Goal: Transaction & Acquisition: Purchase product/service

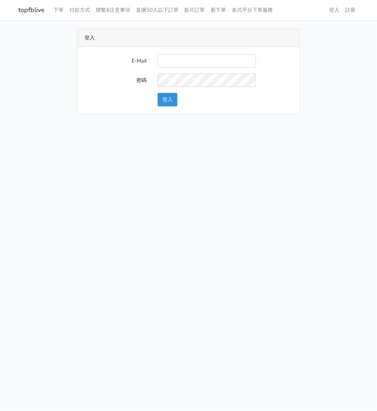
click at [174, 64] on input "E-Mail" at bounding box center [207, 61] width 98 height 14
type input "watin5408@gmail.com"
click at [167, 99] on button "登入" at bounding box center [168, 100] width 20 height 14
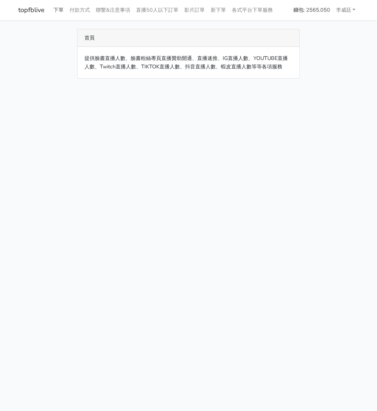
click at [60, 10] on link "下單" at bounding box center [59, 10] width 16 height 14
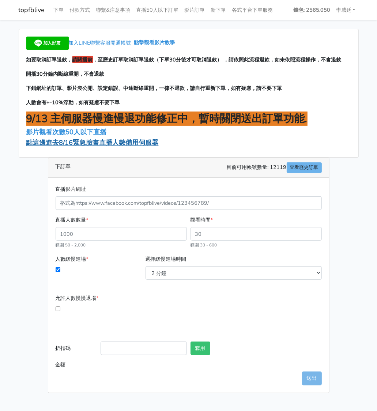
click at [92, 144] on span "點這邊進去8/16緊急臉書直播人數備用伺服器" at bounding box center [92, 142] width 132 height 9
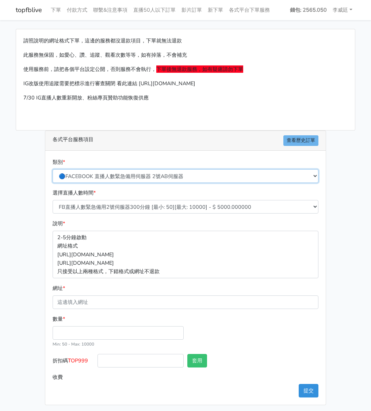
click at [144, 172] on select "🔵FACEBOOK 直播人數緊急備用伺服器 2號AB伺服器 🔵FACEBOOK 網軍專用貼文留言 安全保密 🔵9/30 FACEBOOK 直播人數緩慢進場緩慢…" at bounding box center [186, 176] width 266 height 14
select select "3/26熱門平台服務台灣粉絲IG YT FB TIKTOK"
click at [55, 169] on select "🔵FACEBOOK 直播人數緊急備用伺服器 2號AB伺服器 🔵FACEBOOK 網軍專用貼文留言 安全保密 🔵9/30 FACEBOOK 直播人數緩慢進場緩慢…" at bounding box center [186, 176] width 266 height 14
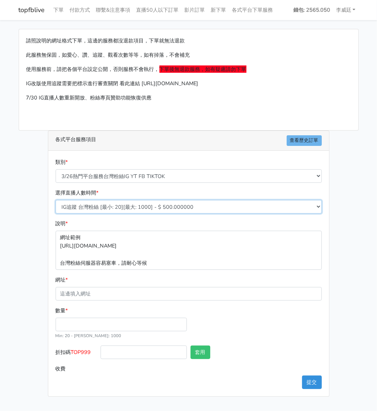
click at [135, 204] on select "IG追蹤 台灣粉絲 [最小: 20][最大: 1000] - $ 500.000000 IG愛心 台灣粉絲 [最小: 20][最大: 1000] - $ 35…" at bounding box center [189, 207] width 266 height 14
select select "669"
click at [56, 200] on select "IG追蹤 台灣粉絲 [最小: 20][最大: 1000] - $ 500.000000 IG愛心 台灣粉絲 [最小: 20][最大: 1000] - $ 35…" at bounding box center [189, 207] width 266 height 14
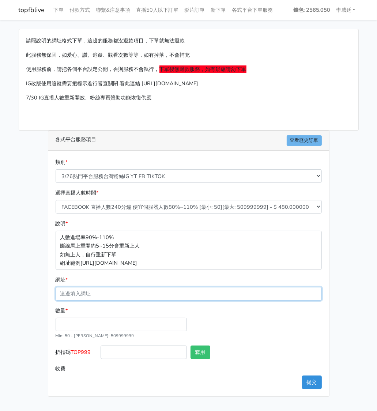
click at [97, 292] on input "網址 *" at bounding box center [189, 294] width 266 height 14
paste input "[URL][DOMAIN_NAME]"
type input "[URL][DOMAIN_NAME]"
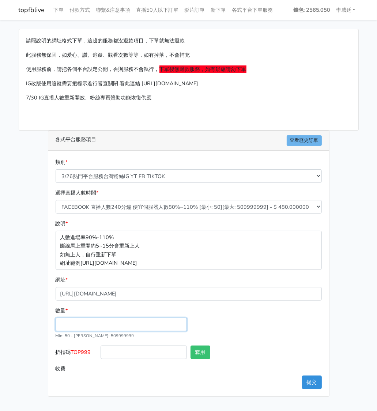
click at [73, 323] on input "數量 *" at bounding box center [121, 325] width 131 height 14
type input "200"
type input "96.000"
drag, startPoint x: 92, startPoint y: 352, endPoint x: 73, endPoint y: 350, distance: 19.4
click at [73, 350] on label "折扣碼 TOP999" at bounding box center [76, 353] width 45 height 16
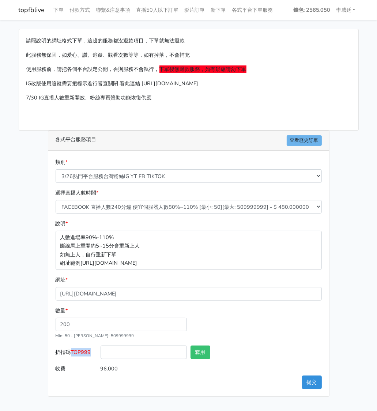
copy span "TOP999"
click at [122, 357] on input "折扣碼 TOP999" at bounding box center [144, 352] width 86 height 14
paste input "TOP999"
type input "TOP999"
click at [203, 353] on button "套用" at bounding box center [200, 352] width 20 height 14
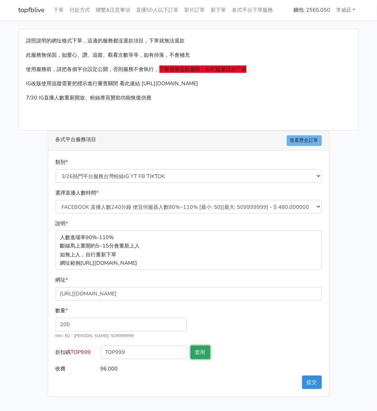
type input "套用失敗"
click at [313, 380] on button "提交" at bounding box center [312, 382] width 20 height 14
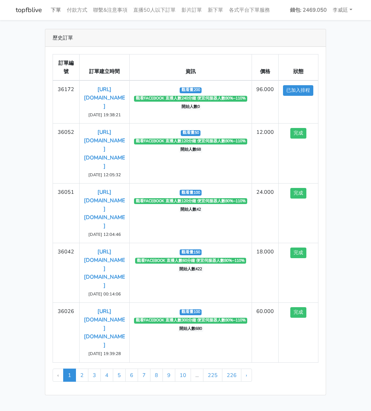
click at [55, 10] on link "下單" at bounding box center [56, 10] width 16 height 14
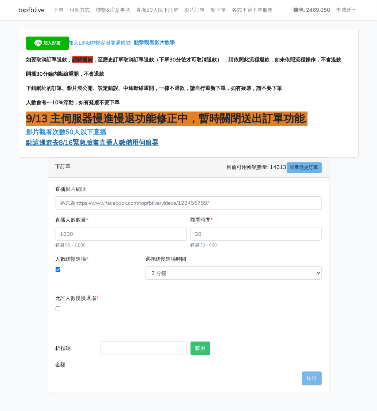
click at [95, 144] on span "點這邊進去8/16緊急臉書直播人數備用伺服器" at bounding box center [92, 142] width 132 height 9
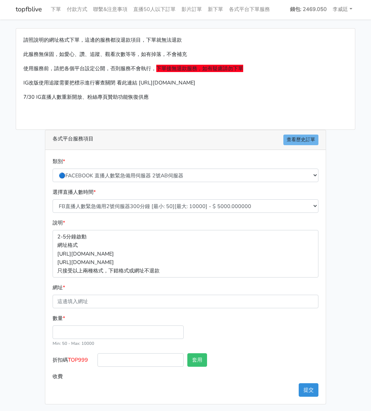
scroll to position [2, 0]
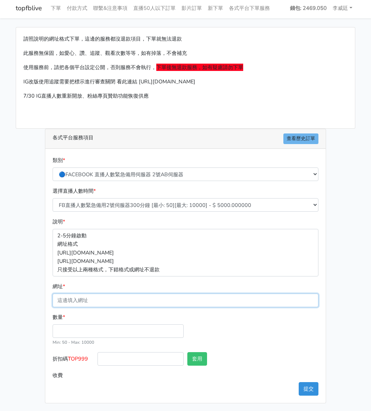
click at [83, 298] on input "網址 *" at bounding box center [186, 300] width 266 height 14
paste input "[URL][DOMAIN_NAME][DOMAIN_NAME]"
type input "[URL][DOMAIN_NAME][DOMAIN_NAME]"
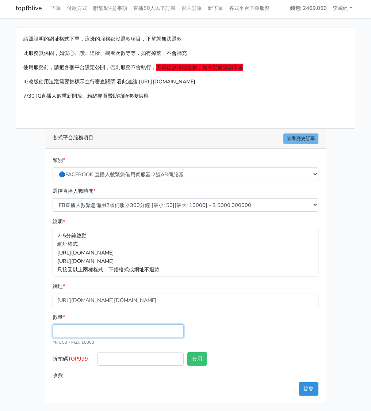
click at [75, 329] on input "數量 *" at bounding box center [118, 331] width 131 height 14
type input "200"
type input "1000.000"
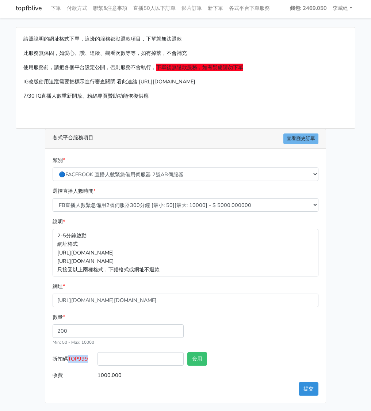
drag, startPoint x: 90, startPoint y: 357, endPoint x: 70, endPoint y: 358, distance: 19.8
click at [70, 358] on label "折扣碼 TOP999" at bounding box center [73, 360] width 45 height 16
copy span "TOP999"
drag, startPoint x: 70, startPoint y: 333, endPoint x: 47, endPoint y: 333, distance: 23.4
click at [47, 333] on div "類別 * 🔵FACEBOOK 直播人數緊急備用伺服器 2號AB伺服器 🔵FACEBOOK 網軍專用貼文留言 安全保密 🔵9/30 FACEBOOK 直播人數緩…" at bounding box center [185, 276] width 281 height 254
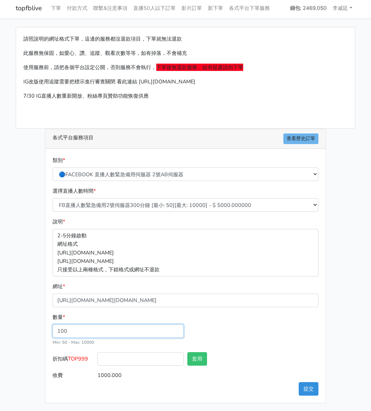
type input "100"
type input "500.000"
drag, startPoint x: 92, startPoint y: 359, endPoint x: 69, endPoint y: 361, distance: 23.4
click at [69, 361] on label "折扣碼 TOP999" at bounding box center [73, 360] width 45 height 16
copy label "TOP999"
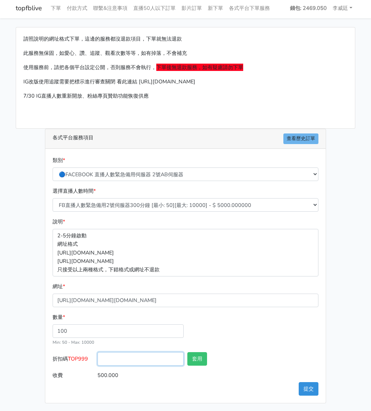
click at [131, 354] on input "折扣碼 TOP999" at bounding box center [141, 359] width 86 height 14
paste input "TOP999"
type input "TOP999"
click at [198, 357] on button "套用" at bounding box center [197, 359] width 20 height 14
type input "套用失敗"
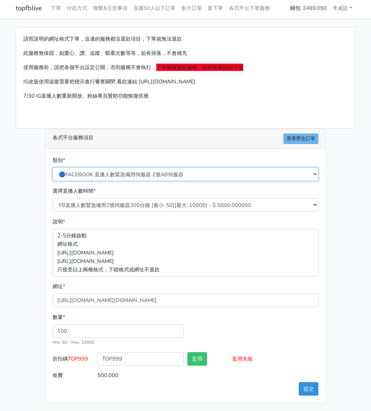
click at [172, 174] on select "🔵FACEBOOK 直播人數緊急備用伺服器 2號AB伺服器 🔵FACEBOOK 網軍專用貼文留言 安全保密 🔵9/30 FACEBOOK 直播人數緩慢進場緩慢…" at bounding box center [186, 174] width 266 height 14
select select "3/26熱門平台服務台灣粉絲IG YT FB TIKTOK"
click at [55, 169] on select "🔵FACEBOOK 直播人數緊急備用伺服器 2號AB伺服器 🔵FACEBOOK 網軍專用貼文留言 安全保密 🔵9/30 FACEBOOK 直播人數緩慢進場緩慢…" at bounding box center [186, 174] width 266 height 14
type input "50.000"
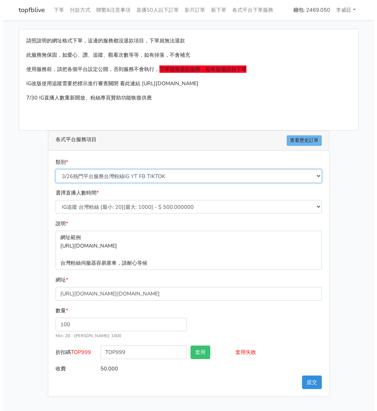
scroll to position [0, 0]
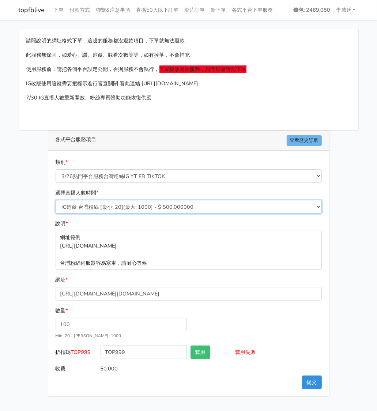
click at [150, 207] on select "IG追蹤 台灣粉絲 [最小: 20][最大: 1000] - $ 500.000000 IG愛心 台灣粉絲 [最小: 20][最大: 1000] - $ 35…" at bounding box center [189, 207] width 266 height 14
select select "669"
click at [56, 200] on select "IG追蹤 台灣粉絲 [最小: 20][最大: 1000] - $ 500.000000 IG愛心 台灣粉絲 [最小: 20][最大: 1000] - $ 35…" at bounding box center [189, 207] width 266 height 14
type input "48.000"
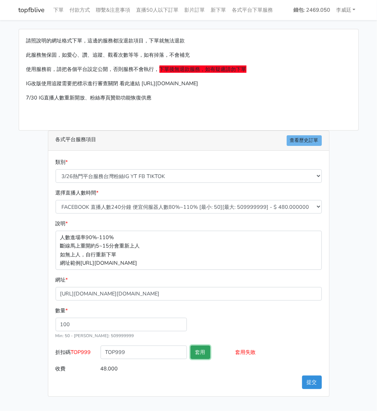
click at [195, 350] on button "套用" at bounding box center [200, 352] width 20 height 14
click at [315, 381] on button "提交" at bounding box center [312, 382] width 20 height 14
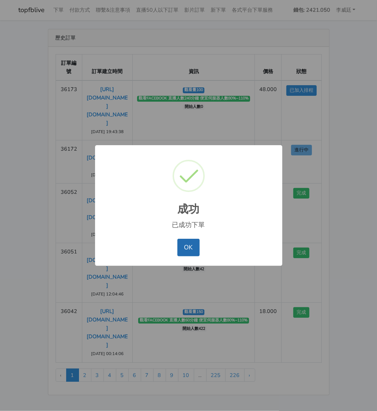
click at [180, 249] on button "OK" at bounding box center [188, 248] width 22 height 18
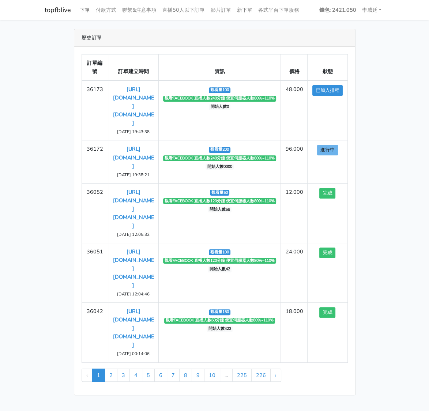
click at [86, 7] on link "下單" at bounding box center [85, 10] width 16 height 14
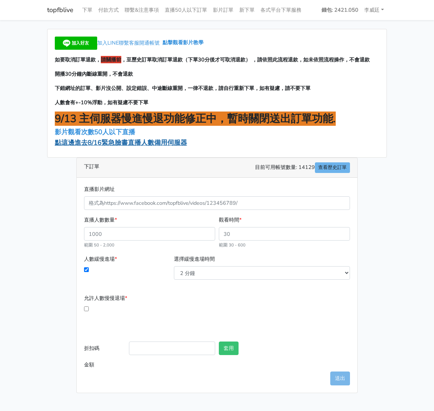
click at [121, 144] on span "點這邊進去8/16緊急臉書直播人數備用伺服器" at bounding box center [121, 142] width 132 height 9
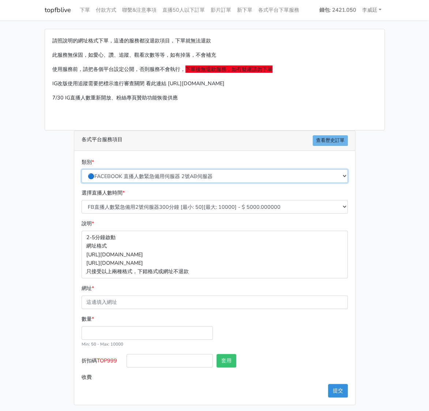
click at [180, 173] on select "🔵FACEBOOK 直播人數緊急備用伺服器 2號AB伺服器 🔵FACEBOOK 網軍專用貼文留言 安全保密 🔵9/30 FACEBOOK 直播人數緩慢進場緩慢…" at bounding box center [214, 176] width 266 height 14
select select "3/26熱門平台服務台灣粉絲IG YT FB TIKTOK"
click at [84, 169] on select "🔵FACEBOOK 直播人數緊急備用伺服器 2號AB伺服器 🔵FACEBOOK 網軍專用貼文留言 安全保密 🔵9/30 FACEBOOK 直播人數緩慢進場緩慢…" at bounding box center [214, 176] width 266 height 14
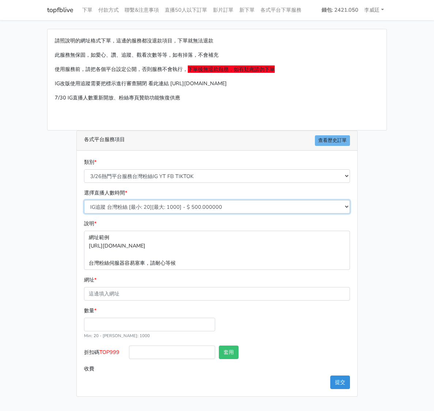
click at [151, 207] on select "IG追蹤 台灣粉絲 [最小: 20][最大: 1000] - $ 500.000000 IG愛心 台灣粉絲 [最小: 20][最大: 1000] - $ 35…" at bounding box center [217, 207] width 266 height 14
select select "669"
click at [84, 200] on select "IG追蹤 台灣粉絲 [最小: 20][最大: 1000] - $ 500.000000 IG愛心 台灣粉絲 [最小: 20][最大: 1000] - $ 35…" at bounding box center [217, 207] width 266 height 14
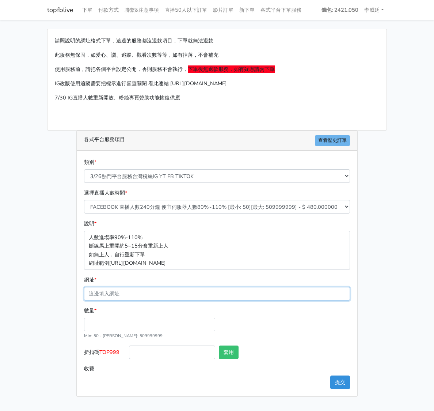
click at [125, 294] on input "網址 *" at bounding box center [217, 294] width 266 height 14
paste input "[URL][DOMAIN_NAME][DOMAIN_NAME]"
type input "[URL][DOMAIN_NAME][DOMAIN_NAME]"
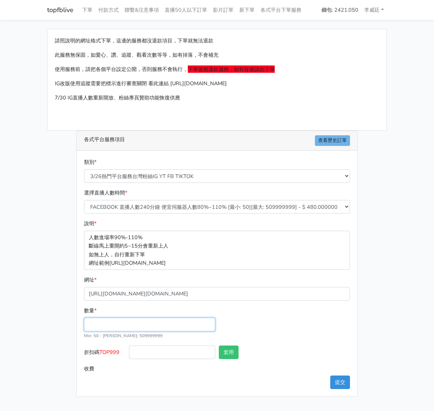
click at [110, 323] on input "數量 *" at bounding box center [149, 325] width 131 height 14
type input "100"
type input "48.000"
drag, startPoint x: 122, startPoint y: 353, endPoint x: 102, endPoint y: 353, distance: 20.5
click at [102, 353] on label "折扣碼 TOP999" at bounding box center [104, 353] width 45 height 16
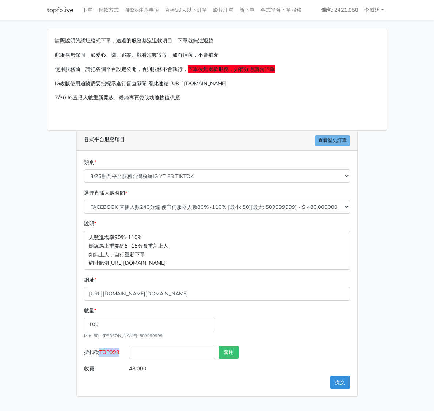
copy span "TOP999"
click at [156, 350] on input "折扣碼 TOP999" at bounding box center [172, 352] width 86 height 14
paste input "TOP999"
type input "TOP999"
click at [229, 349] on button "套用" at bounding box center [229, 352] width 20 height 14
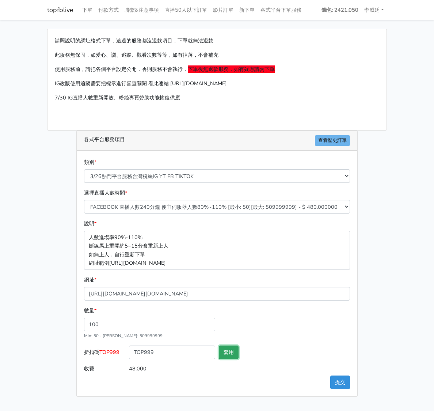
type input "套用失敗"
click at [345, 381] on button "提交" at bounding box center [340, 382] width 20 height 14
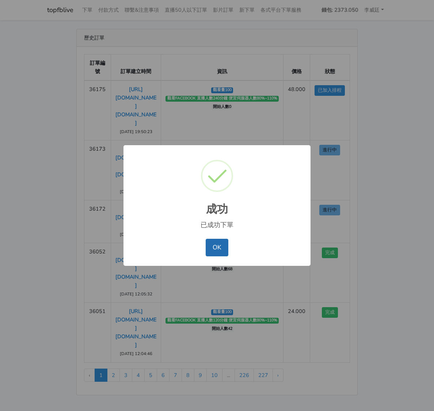
click at [219, 245] on button "OK" at bounding box center [217, 248] width 22 height 18
